Goal: Communication & Community: Answer question/provide support

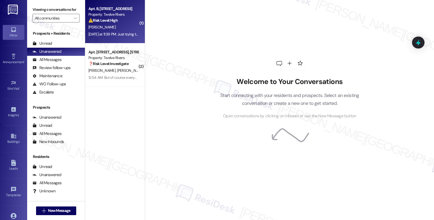
click at [126, 24] on div "[PERSON_NAME]" at bounding box center [113, 27] width 51 height 7
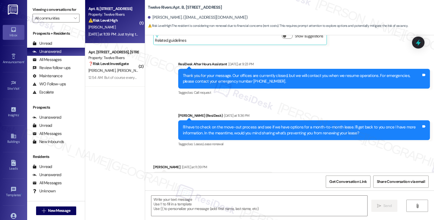
scroll to position [193, 0]
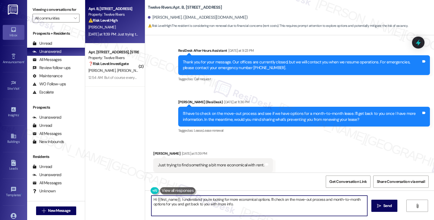
drag, startPoint x: 175, startPoint y: 198, endPoint x: 128, endPoint y: 198, distance: 47.7
click at [128, 198] on div "Apt. B, [STREET_ADDRESS] Property: Twelve Rivers ⚠️ Risk Level: High The reside…" at bounding box center [259, 110] width 349 height 220
type textarea "I understand you're looking for more economical options. I'll check on the move…"
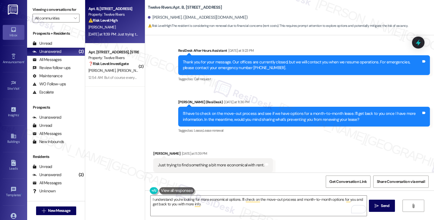
click at [367, 140] on div "Received via SMS [PERSON_NAME] [DATE] at 11:39 PM Just trying to find something…" at bounding box center [289, 161] width 289 height 46
click at [203, 205] on textarea "I understand you're looking for more economical options. I'll check on the move…" at bounding box center [258, 206] width 216 height 20
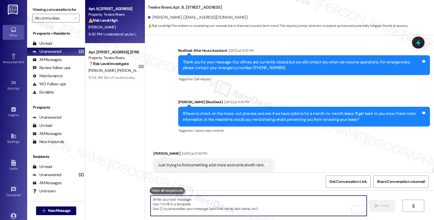
scroll to position [237, 0]
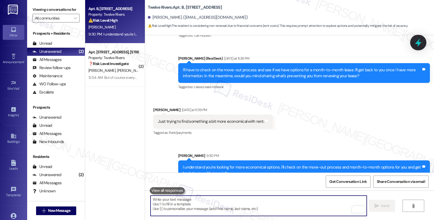
click at [416, 42] on icon at bounding box center [418, 42] width 7 height 8
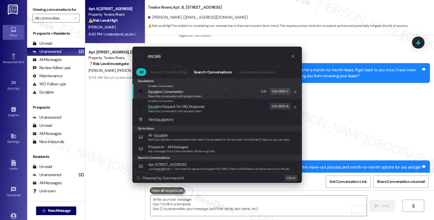
type input "escala"
click at [196, 91] on span "Escala te Conversation" at bounding box center [175, 92] width 54 height 6
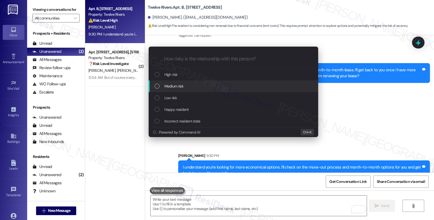
click at [195, 87] on div "Medium risk" at bounding box center [233, 86] width 159 height 6
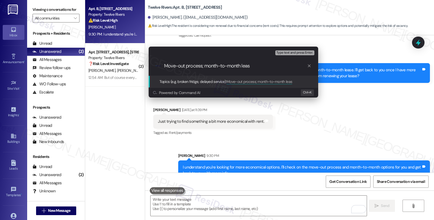
type input "Move-out process; month-to-month lease"
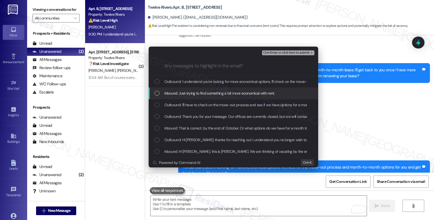
click at [196, 91] on span "Inbound: Just trying to find something a bit more economical with rent." at bounding box center [219, 93] width 110 height 6
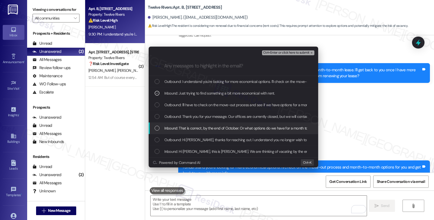
click at [194, 128] on span "Inbound: That is correct, by the end of October. Or what options do we have for…" at bounding box center [259, 128] width 191 height 6
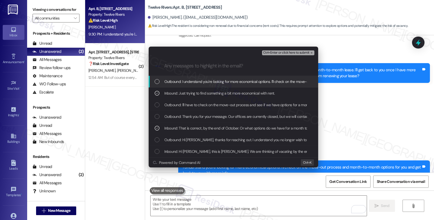
click at [281, 53] on span "Ctrl+Enter or click here to submit" at bounding box center [286, 53] width 46 height 4
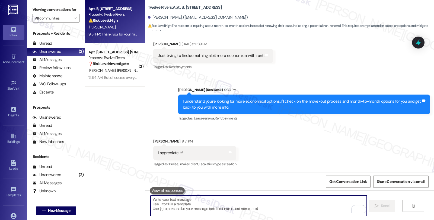
scroll to position [342, 0]
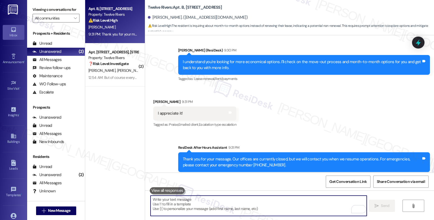
click at [209, 199] on textarea "To enrich screen reader interactions, please activate Accessibility in Grammarl…" at bounding box center [258, 206] width 216 height 20
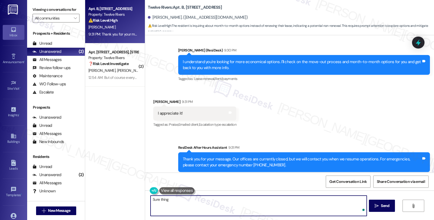
type textarea "Sure thing!"
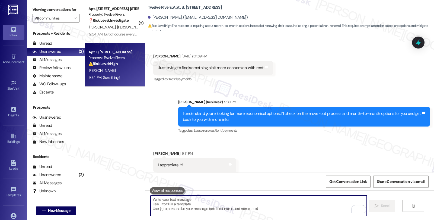
scroll to position [380, 0]
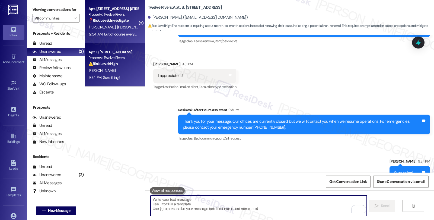
click at [130, 15] on div "Property: Twelve Rivers" at bounding box center [113, 15] width 50 height 6
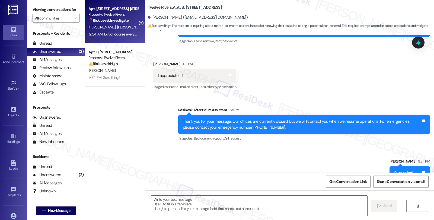
type textarea "Fetching suggested responses. Please feel free to read through the conversation…"
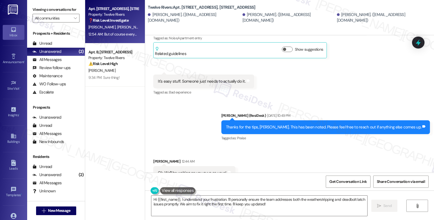
scroll to position [4215, 0]
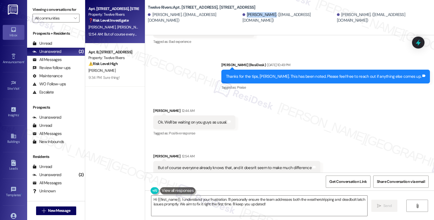
drag, startPoint x: 233, startPoint y: 16, endPoint x: 258, endPoint y: 20, distance: 24.9
click at [258, 20] on div "[PERSON_NAME]. ([EMAIL_ADDRESS][DOMAIN_NAME])" at bounding box center [288, 18] width 93 height 12
click at [229, 5] on b "Twelve Rivers: Apt. [STREET_ADDRESS], [STREET_ADDRESS]" at bounding box center [201, 8] width 107 height 6
drag, startPoint x: 234, startPoint y: 18, endPoint x: 259, endPoint y: 18, distance: 24.7
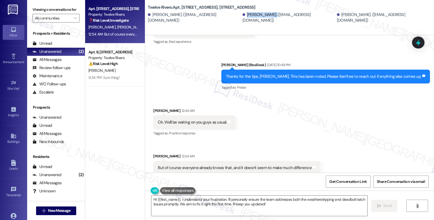
click at [259, 18] on div "[PERSON_NAME]. ([EMAIL_ADDRESS][DOMAIN_NAME])" at bounding box center [288, 18] width 93 height 12
copy div "[PERSON_NAME]."
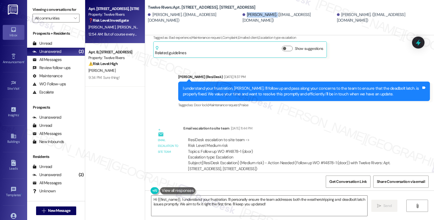
scroll to position [3823, 0]
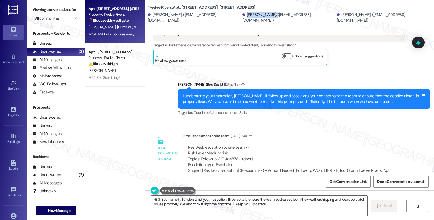
click at [242, 17] on div "[PERSON_NAME]. ([EMAIL_ADDRESS][DOMAIN_NAME])" at bounding box center [288, 18] width 93 height 12
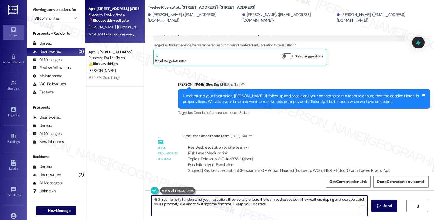
drag, startPoint x: 154, startPoint y: 198, endPoint x: 176, endPoint y: 199, distance: 21.7
click at [176, 199] on textarea "Hi {{first_name}}, I understand your frustration. I'll personally ensure the te…" at bounding box center [259, 206] width 216 height 20
paste textarea "[PERSON_NAME]"
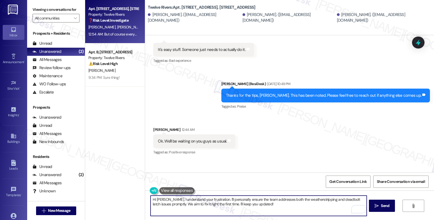
scroll to position [4215, 0]
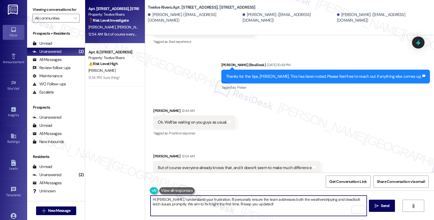
click at [163, 200] on textarea "Hi [PERSON_NAME], I understand your frustration. I'll personally ensure the tea…" at bounding box center [258, 206] width 216 height 20
click at [182, 201] on textarea "Hi [PERSON_NAME], I understand your frustration. I'll personally ensure the tea…" at bounding box center [258, 206] width 216 height 20
click at [199, 204] on textarea "Hi [PERSON_NAME], I understand this is concerning. your frustration. I'll perso…" at bounding box center [258, 206] width 216 height 20
click at [265, 200] on textarea "Hi [PERSON_NAME], I understand this is concerning. We aim to fix it right the f…" at bounding box center [258, 206] width 216 height 20
drag, startPoint x: 229, startPoint y: 199, endPoint x: 266, endPoint y: 199, distance: 37.4
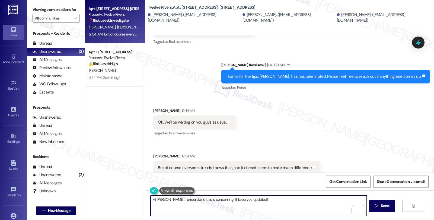
click at [266, 199] on textarea "Hi [PERSON_NAME], I understand this is concerning. I'll keep you updated!" at bounding box center [258, 206] width 216 height 20
click at [218, 200] on textarea "Hi [PERSON_NAME], I understand this is concerning. I'll let you know when we ha…" at bounding box center [258, 206] width 216 height 20
type textarea "Hi [PERSON_NAME], I understand this is concerning. I'll be in touch when we hav…"
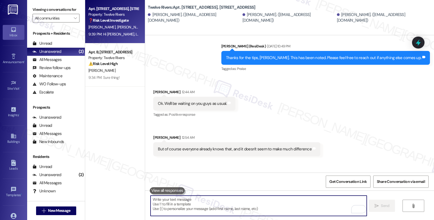
scroll to position [4253, 0]
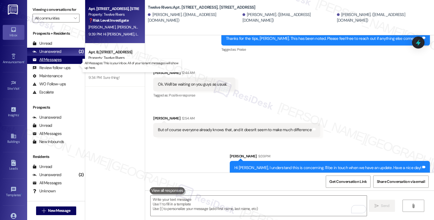
click at [50, 63] on div "All Messages" at bounding box center [47, 60] width 29 height 6
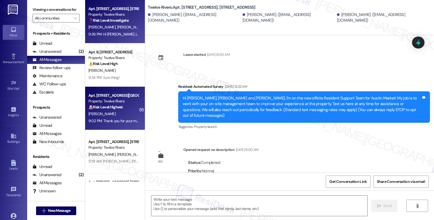
scroll to position [4215, 0]
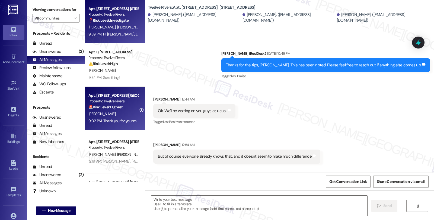
type textarea "Fetching suggested responses. Please feel free to read through the conversation…"
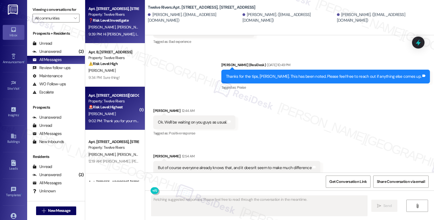
click at [123, 115] on div "[PERSON_NAME]" at bounding box center [113, 114] width 51 height 7
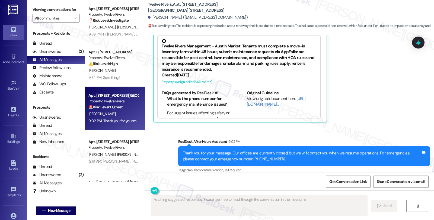
scroll to position [80, 0]
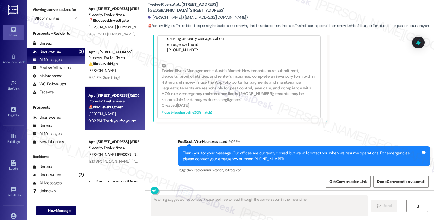
click at [60, 54] on div "Unanswered" at bounding box center [47, 52] width 29 height 6
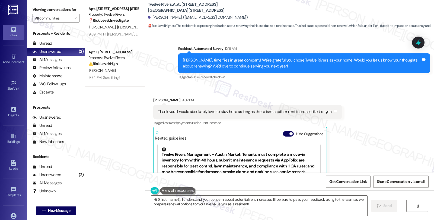
scroll to position [562, 0]
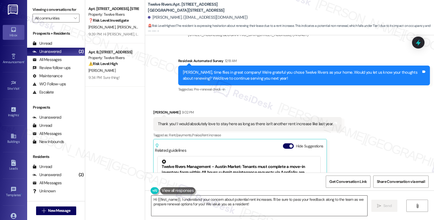
click at [269, 198] on textarea "Hi {{first_name}}, I understand your concern about potential rent increases. I'…" at bounding box center [259, 206] width 216 height 20
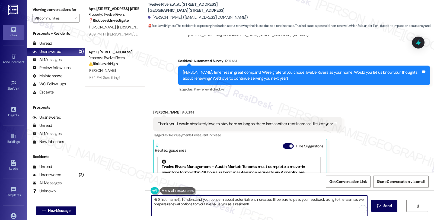
click at [178, 200] on textarea "Hi {{first_name}}, I understand your concern about potential rent increases. I'…" at bounding box center [259, 206] width 216 height 20
drag, startPoint x: 318, startPoint y: 199, endPoint x: 323, endPoint y: 212, distance: 13.3
click at [323, 212] on textarea "Hi {{first_name}}, I'm glad to hear you love to stay. I understand your concern…" at bounding box center [258, 206] width 216 height 20
click at [334, 199] on textarea "Hi {{first_name}}, I'm glad to hear you love to stay. I understand your concern…" at bounding box center [258, 206] width 216 height 20
click at [338, 201] on textarea "Hi {{first_name}}, I'm glad to hear you love to stay. I understand your concern…" at bounding box center [258, 206] width 216 height 20
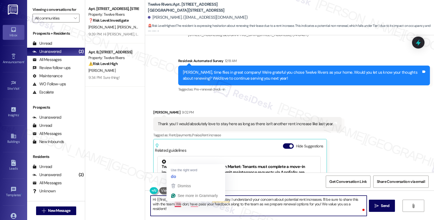
drag, startPoint x: 176, startPoint y: 204, endPoint x: 190, endPoint y: 207, distance: 14.3
click at [176, 205] on textarea "Hi {{first_name}}, I'm glad to hear you love to stay. I understand your concern…" at bounding box center [258, 206] width 216 height 20
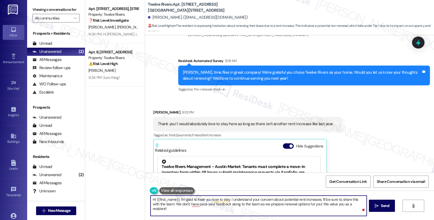
type textarea "Hi {{first_name}}, I'm glad to hear you love to stay. I understand your concern…"
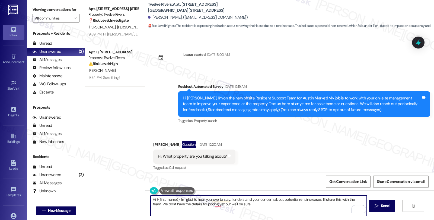
scroll to position [562, 0]
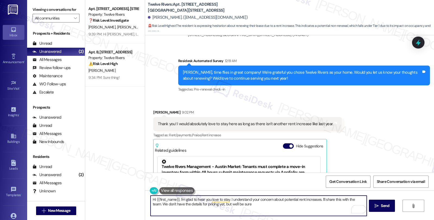
click at [245, 205] on textarea "Hi {{first_name}}, I'm glad to hear you love to stay. I understand your concern…" at bounding box center [258, 206] width 216 height 20
click at [335, 200] on textarea "Hi {{first_name}}, I'm glad to hear you love to stay. I understand your concern…" at bounding box center [258, 206] width 216 height 20
click at [256, 203] on textarea "Hi {{first_name}}, I'm glad to hear you love to stay. I understand your concern…" at bounding box center [258, 206] width 216 height 20
click at [306, 205] on textarea "Hi {{first_name}}, I'm glad to hear you love to stay. I understand your concern…" at bounding box center [258, 206] width 216 height 20
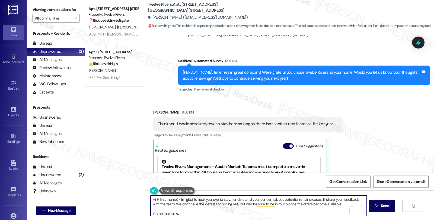
scroll to position [1, 0]
drag, startPoint x: 180, startPoint y: 212, endPoint x: 132, endPoint y: 212, distance: 48.2
click at [132, 212] on div "Apt. 1815 Golden Pheasant Drive, 1815 Golden Pheasant Drive Property: Twelve Ri…" at bounding box center [259, 110] width 349 height 220
paste textarea ", we'd love to hear more about your living experience. What’s the one thing — o…"
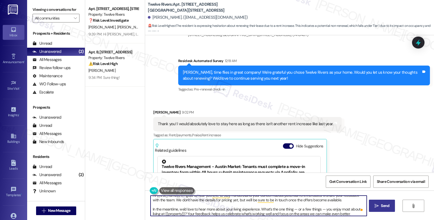
type textarea "Hi {{first_name}}, I'm glad to hear you love to stay. I understand your concern…"
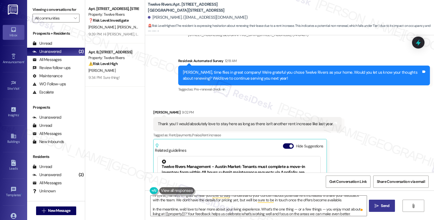
click at [377, 205] on icon "" at bounding box center [376, 206] width 4 height 4
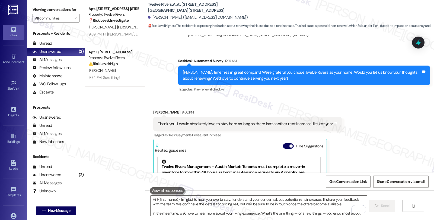
scroll to position [744, 0]
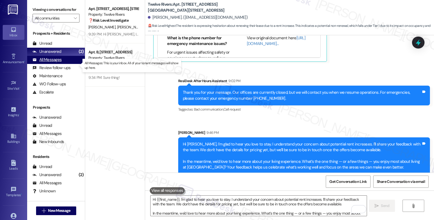
click at [48, 64] on div "All Messages (undefined)" at bounding box center [56, 60] width 58 height 8
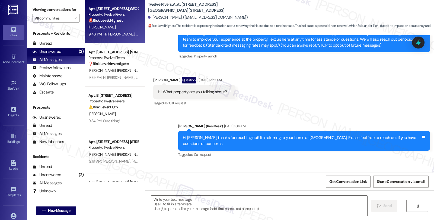
click at [51, 54] on div "Unanswered" at bounding box center [47, 52] width 29 height 6
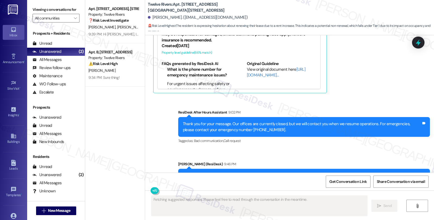
scroll to position [752, 0]
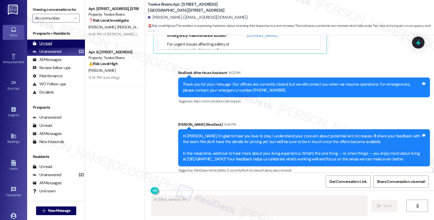
click at [48, 46] on div "Unread" at bounding box center [43, 44] width 20 height 6
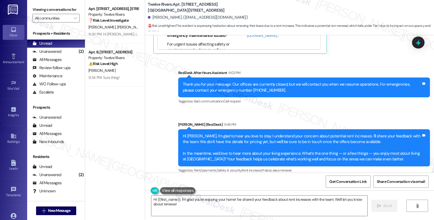
type textarea "Hi {{first_name}}, I'm glad you're enjoying your home! I've shared your feedbac…"
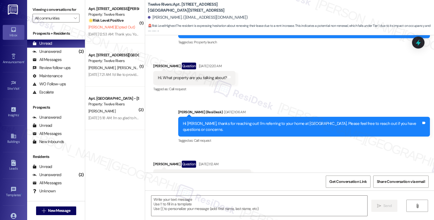
type textarea "Fetching suggested responses. Please feel free to read through the conversation…"
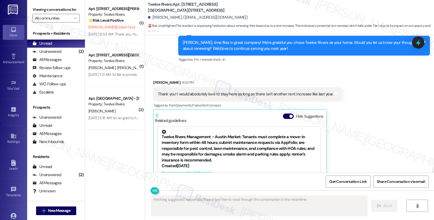
scroll to position [631, 0]
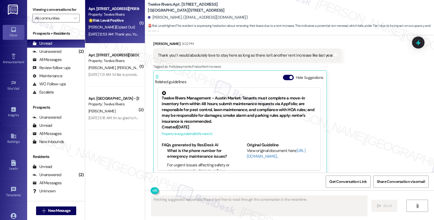
click at [128, 21] on div "🌟 Risk Level: Positive The initial message is a proactive check-in to gauge res…" at bounding box center [113, 21] width 50 height 6
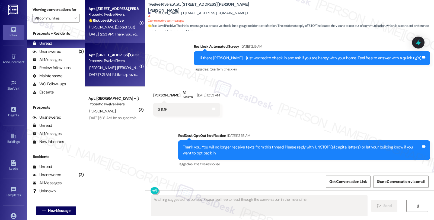
scroll to position [147, 0]
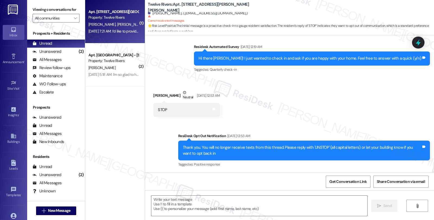
click at [122, 22] on div "C. Hoffman A. Riordan" at bounding box center [113, 24] width 51 height 7
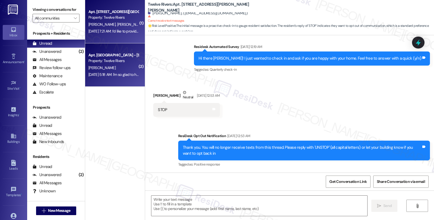
type textarea "Fetching suggested responses. Please feel free to read through the conversation…"
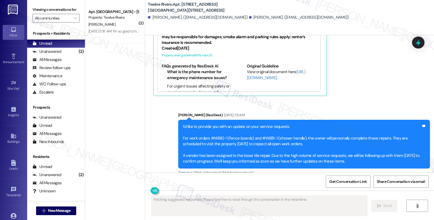
scroll to position [966, 0]
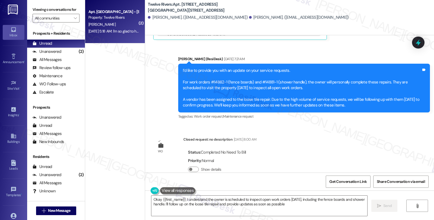
type textarea "Okay {{first_name}}, I understand the owner is scheduled to inspect open work o…"
click at [118, 25] on div "S. Lee" at bounding box center [113, 24] width 51 height 7
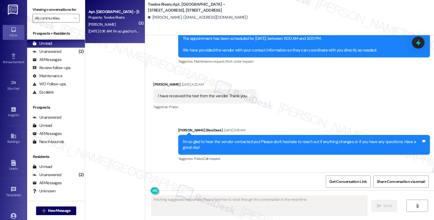
scroll to position [563, 0]
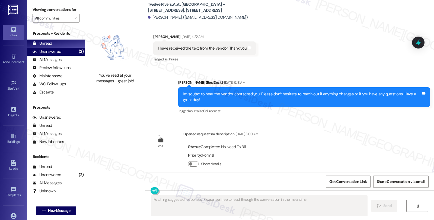
click at [56, 54] on div "Unanswered" at bounding box center [47, 52] width 29 height 6
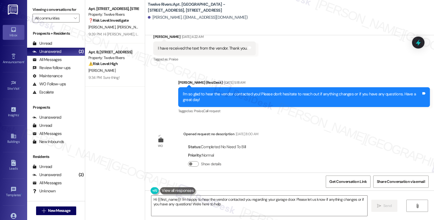
type textarea "Hi {{first_name}}! I'm happy to hear the vendor contacted you regarding your ga…"
click at [56, 63] on div "All Messages" at bounding box center [47, 60] width 29 height 6
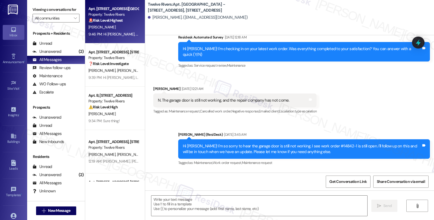
type textarea "Fetching suggested responses. Please feel free to read through the conversation…"
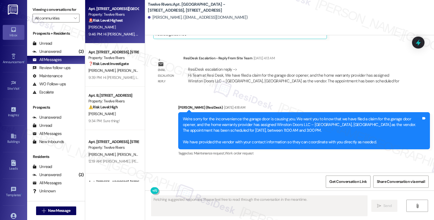
click at [123, 18] on div "🚨 Risk Level: Highest The resident is expressing hesitation about renewing thei…" at bounding box center [113, 21] width 50 height 6
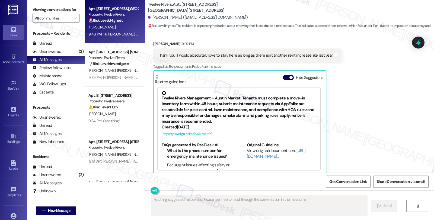
scroll to position [80, 0]
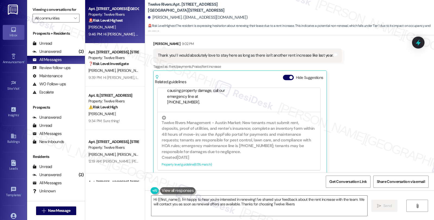
type textarea "Hi {{first_name}}, I'm happy to hear you're interested in renewing! I've shared…"
click at [46, 54] on div "Unanswered" at bounding box center [47, 52] width 29 height 6
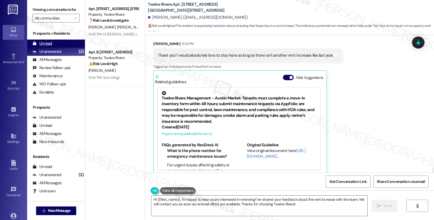
click at [50, 48] on div "Unread (0)" at bounding box center [56, 44] width 58 height 8
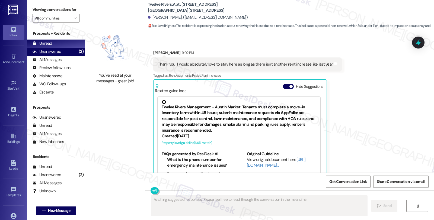
click at [63, 56] on div "Unanswered (2)" at bounding box center [56, 52] width 58 height 8
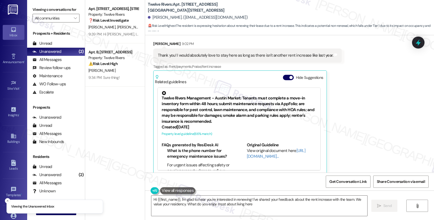
type textarea "Hi {{first_name}}, I'm glad to hear you're interested in renewing! I've shared …"
